Goal: Navigation & Orientation: Understand site structure

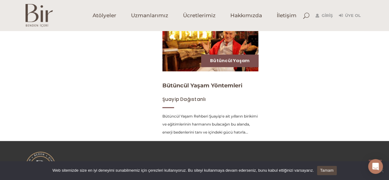
scroll to position [342, 0]
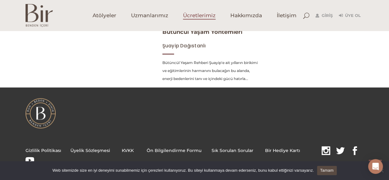
click at [200, 16] on span "Ücretlerimiz" at bounding box center [199, 15] width 33 height 7
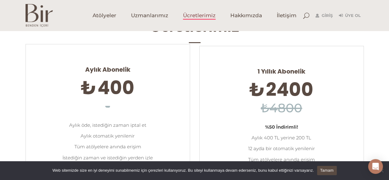
scroll to position [31, 0]
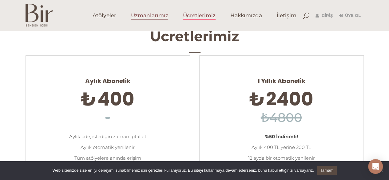
click at [145, 14] on span "Uzmanlarımız" at bounding box center [149, 15] width 37 height 7
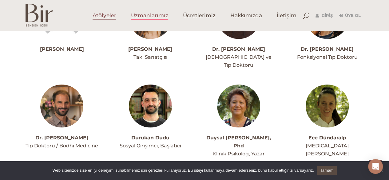
scroll to position [492, 0]
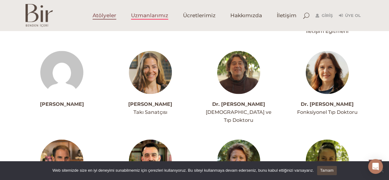
click at [100, 14] on span "Atölyeler" at bounding box center [105, 15] width 24 height 7
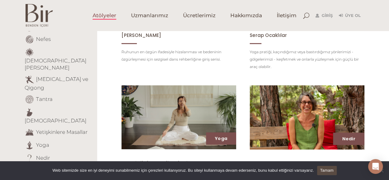
scroll to position [154, 0]
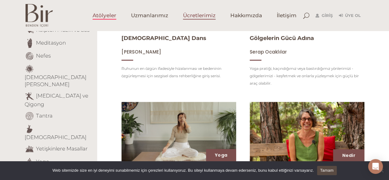
click at [210, 16] on span "Ücretlerimiz" at bounding box center [199, 15] width 33 height 7
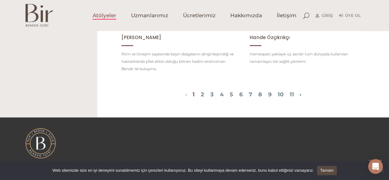
scroll to position [739, 0]
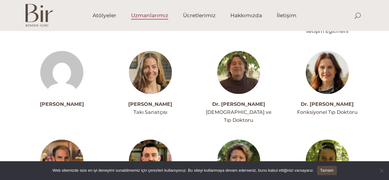
scroll to position [492, 0]
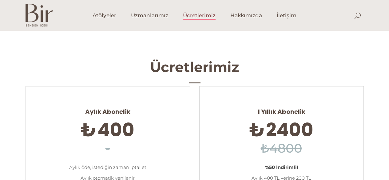
scroll to position [31, 0]
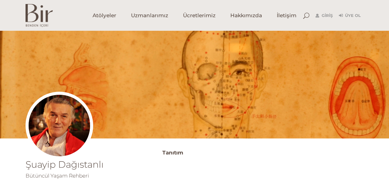
scroll to position [342, 0]
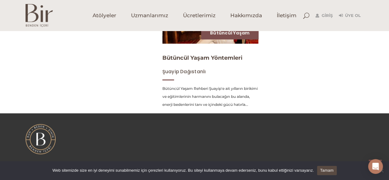
scroll to position [249, 0]
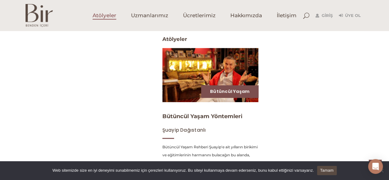
click at [109, 16] on span "Atölyeler" at bounding box center [105, 15] width 24 height 7
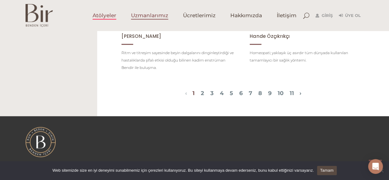
scroll to position [677, 0]
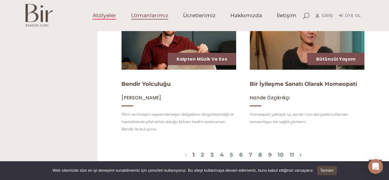
click at [150, 16] on span "Uzmanlarımız" at bounding box center [149, 15] width 37 height 7
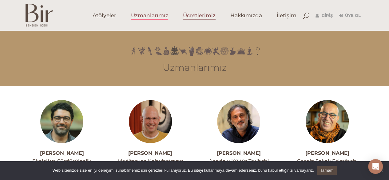
click at [203, 13] on span "Ücretlerimiz" at bounding box center [199, 15] width 33 height 7
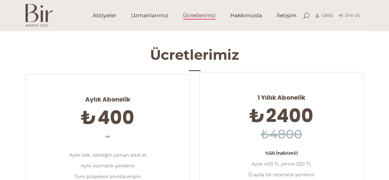
scroll to position [123, 0]
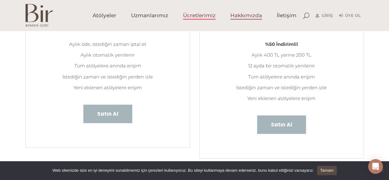
click at [251, 13] on span "Hakkımızda" at bounding box center [247, 15] width 32 height 7
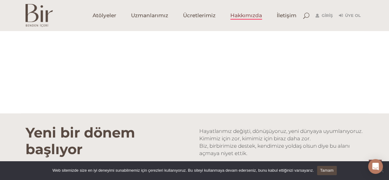
scroll to position [462, 0]
